Goal: Go to known website: Go to known website

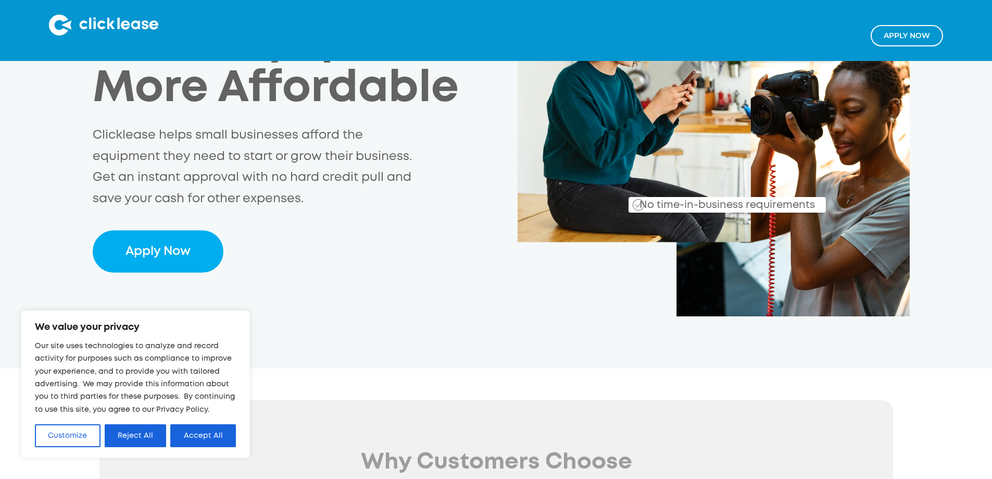
scroll to position [208, 0]
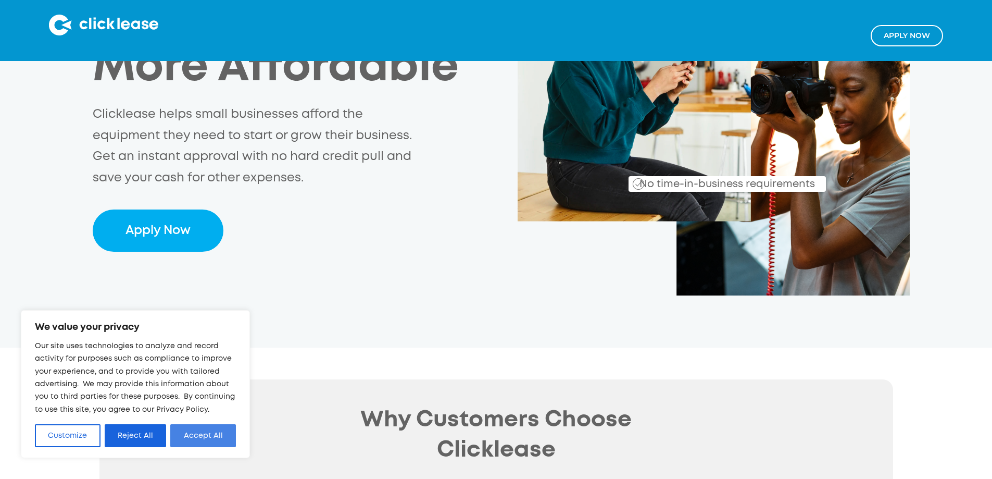
click at [209, 437] on button "Accept All" at bounding box center [203, 435] width 66 height 23
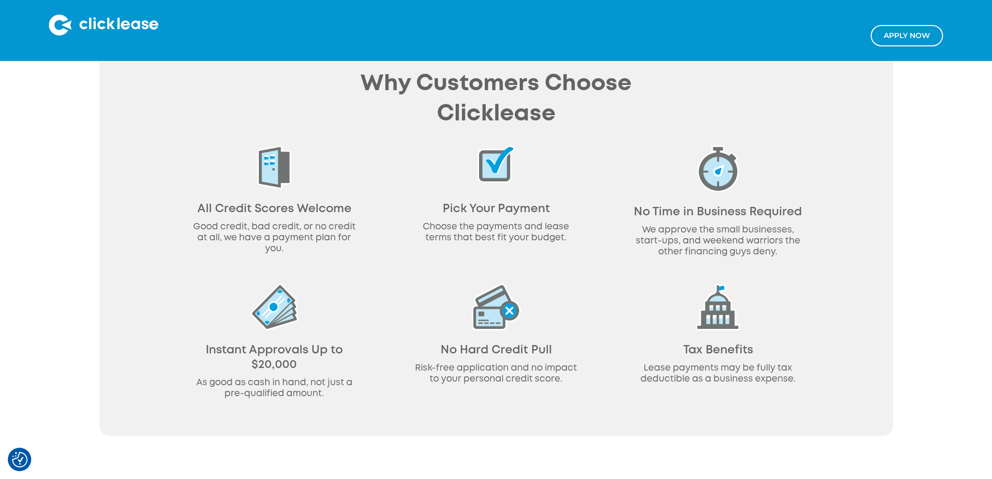
scroll to position [0, 0]
